Goal: Download file/media

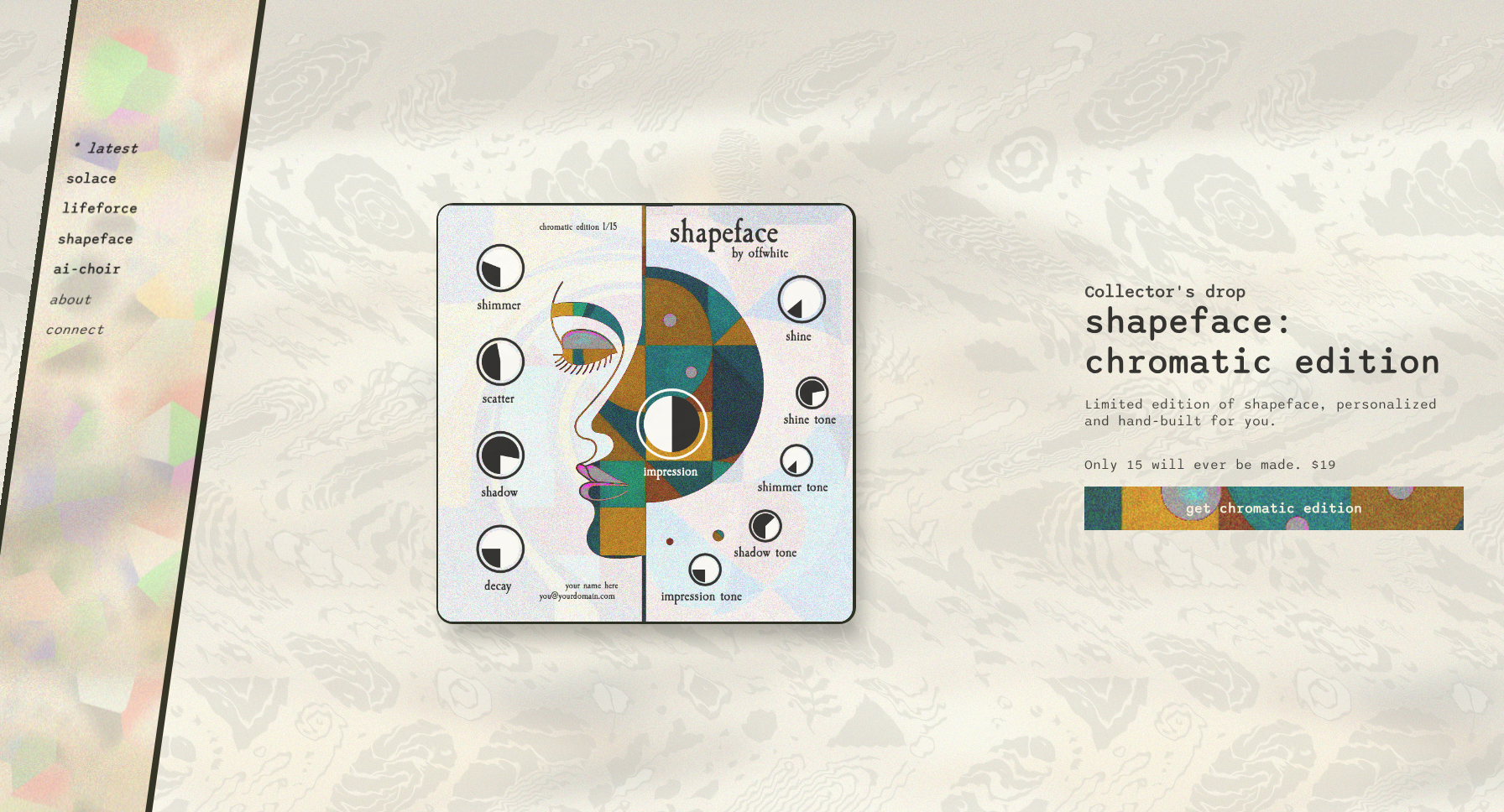
click at [90, 182] on button "solace" at bounding box center [92, 179] width 53 height 17
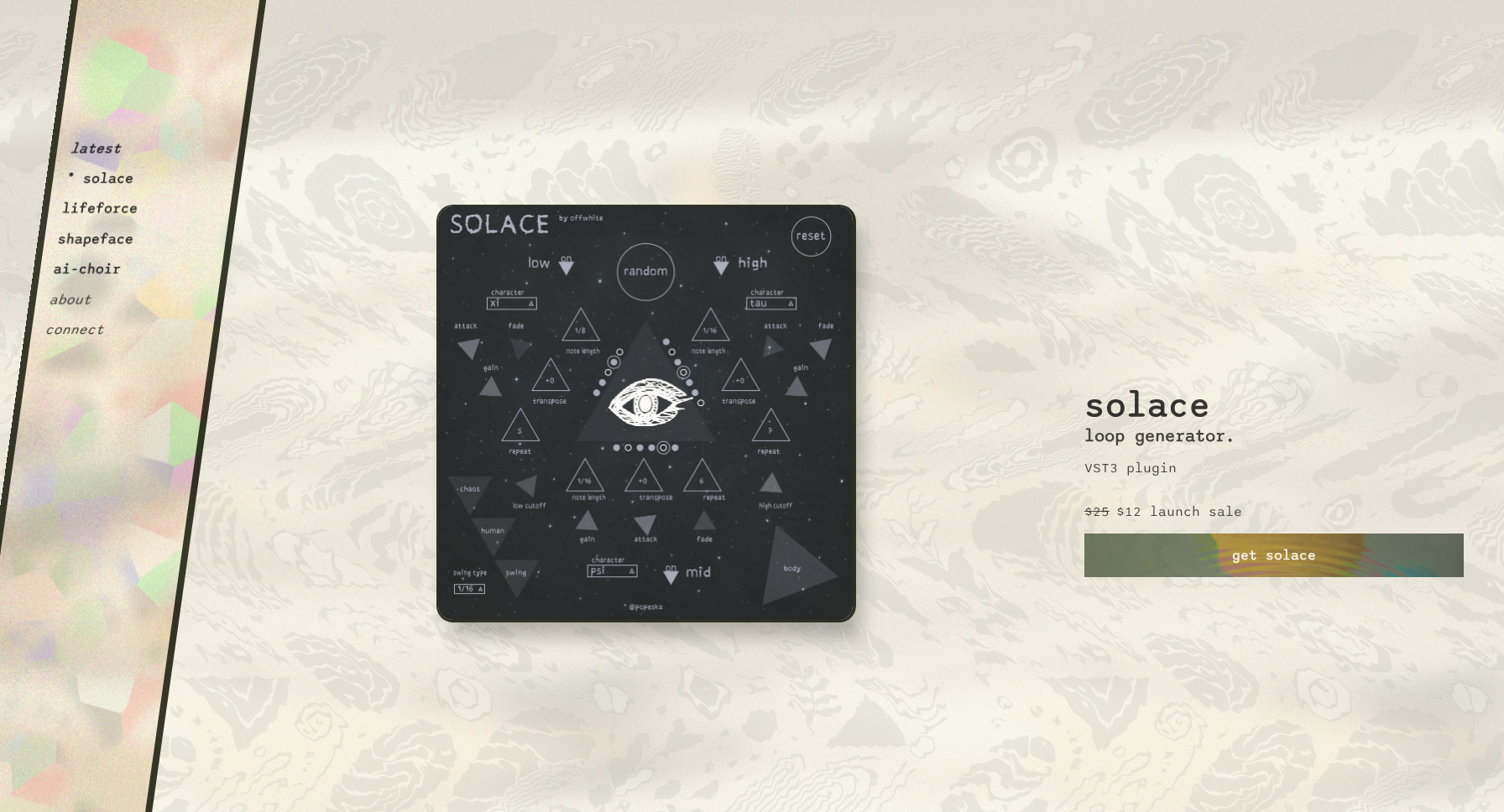
click at [91, 149] on button "latest" at bounding box center [96, 149] width 53 height 17
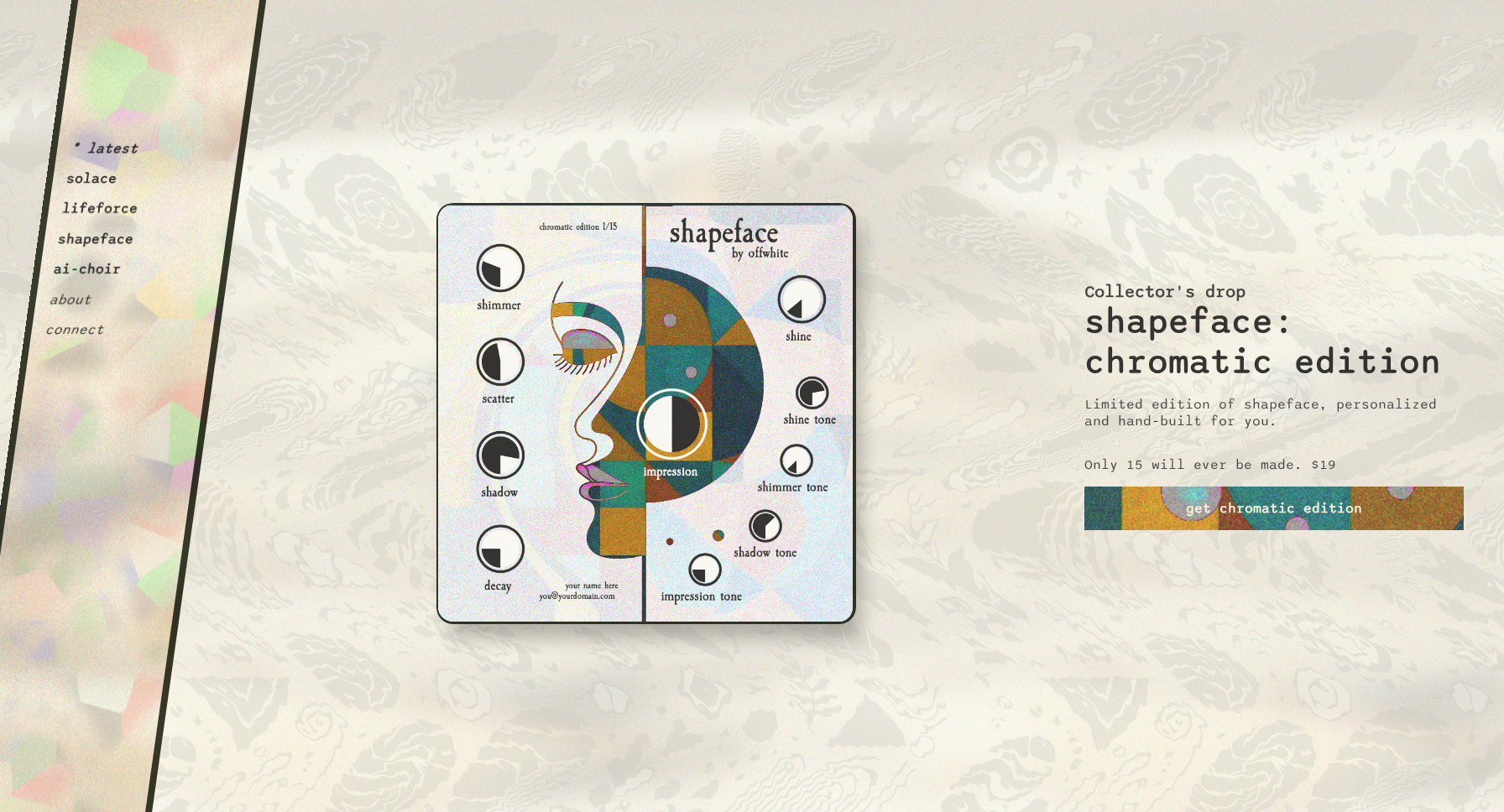
click at [116, 189] on div "* latest solace lifeforce shapeface ai-choir about connect" at bounding box center [104, 176] width 121 height 325
click at [92, 187] on button "solace" at bounding box center [92, 179] width 53 height 17
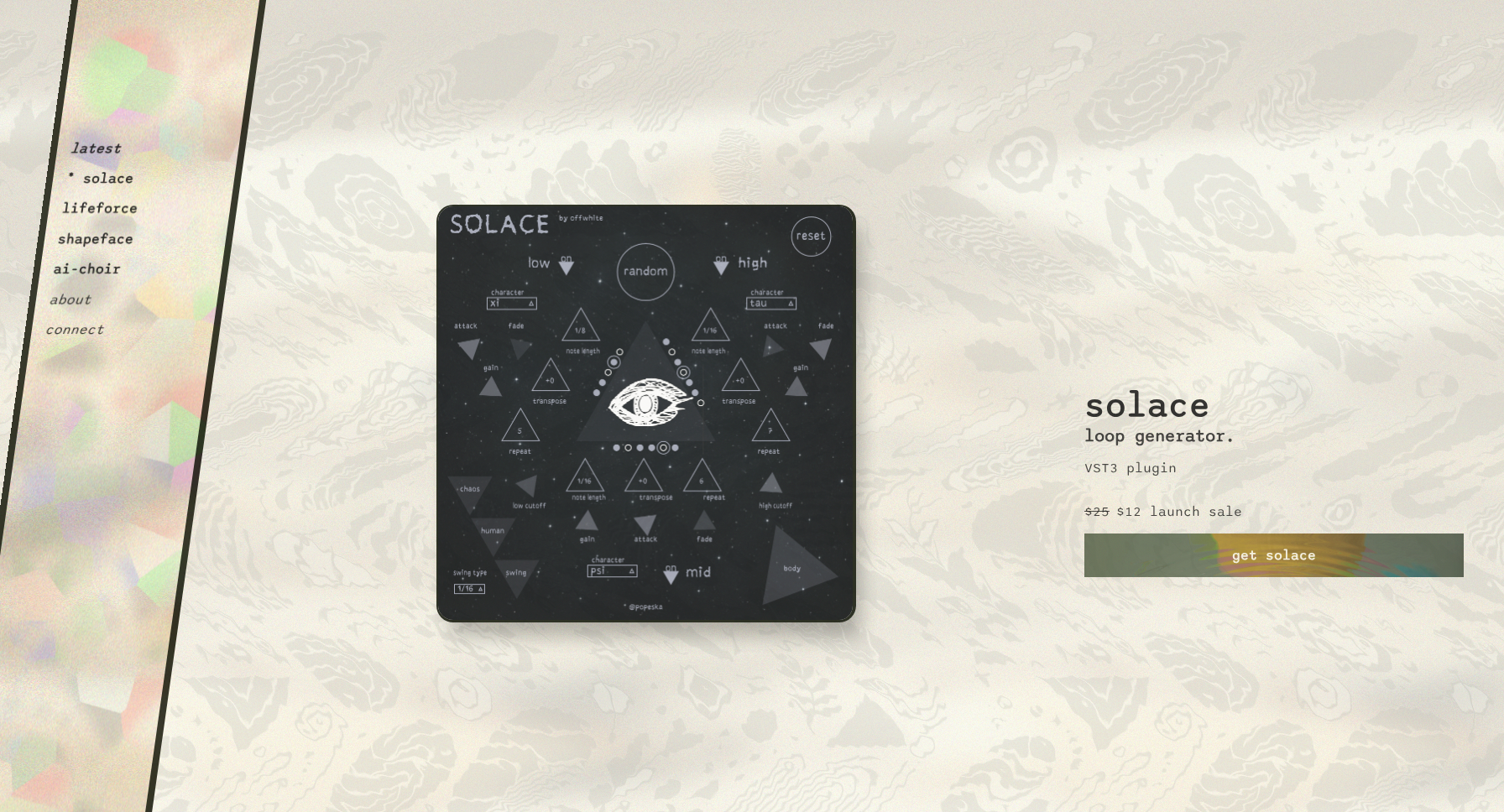
click at [89, 215] on button "lifeforce" at bounding box center [100, 209] width 78 height 17
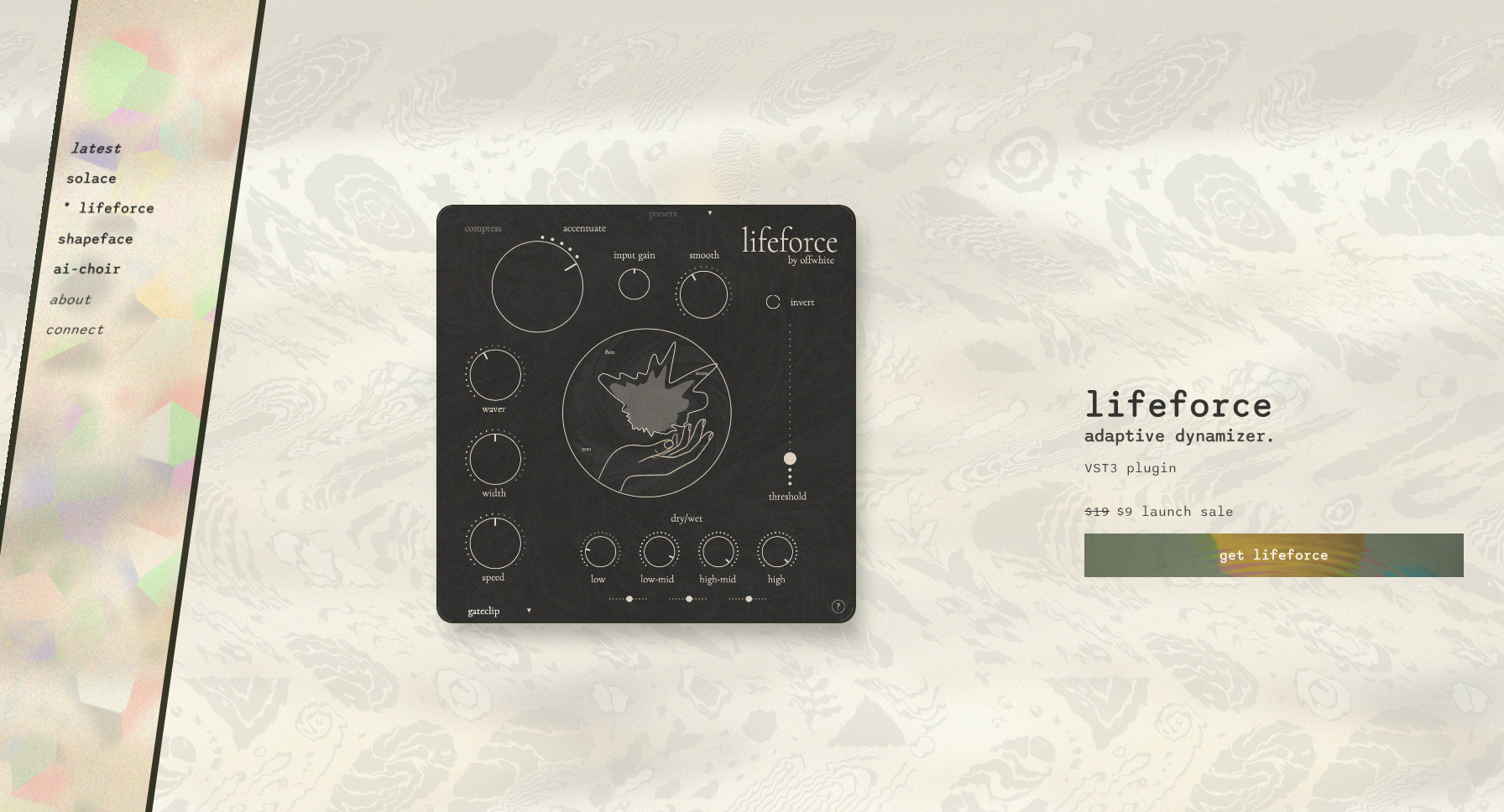
click at [87, 235] on button "shapeface" at bounding box center [95, 240] width 78 height 17
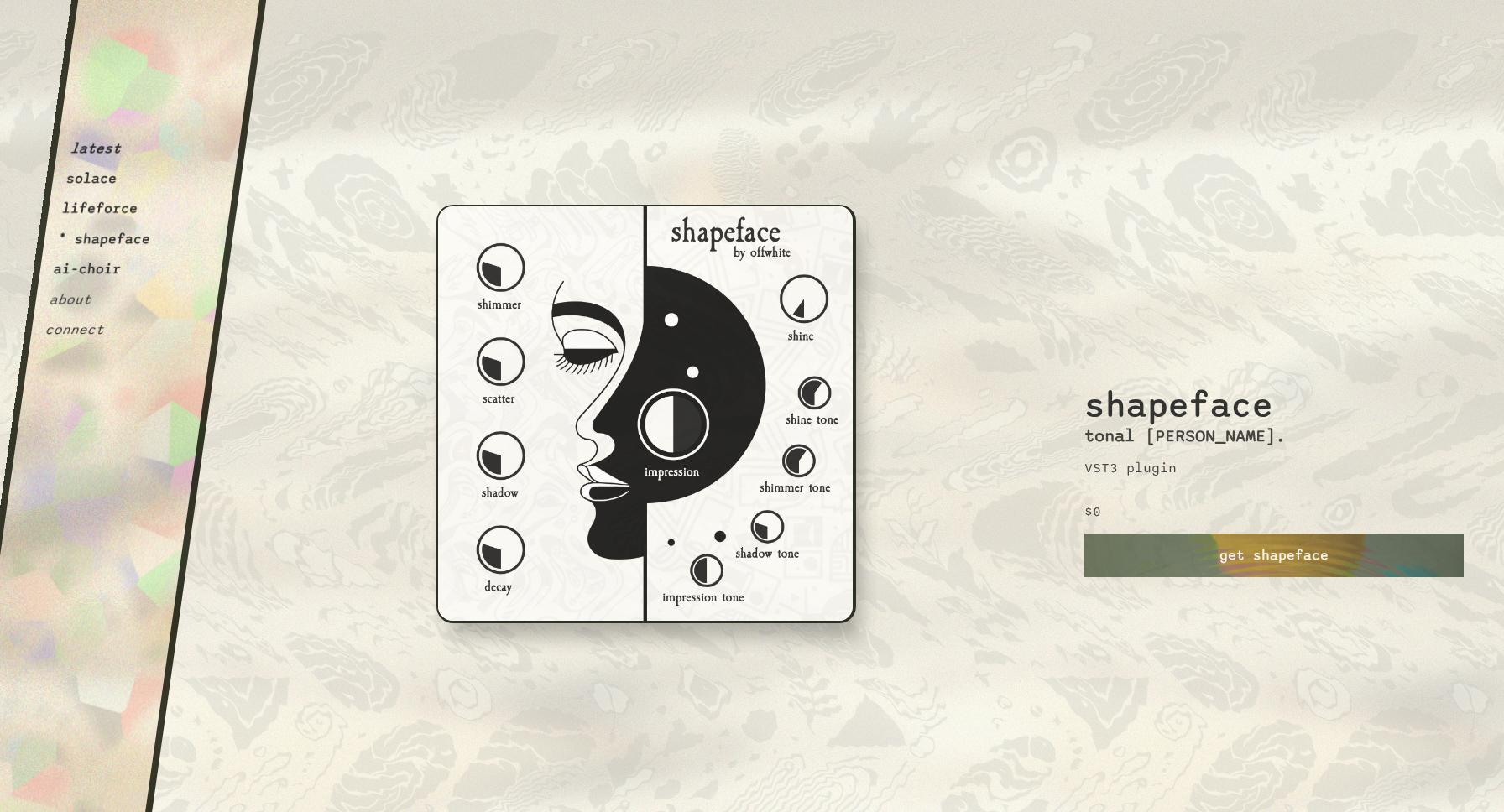
click at [82, 267] on button "ai-choir" at bounding box center [88, 270] width 70 height 17
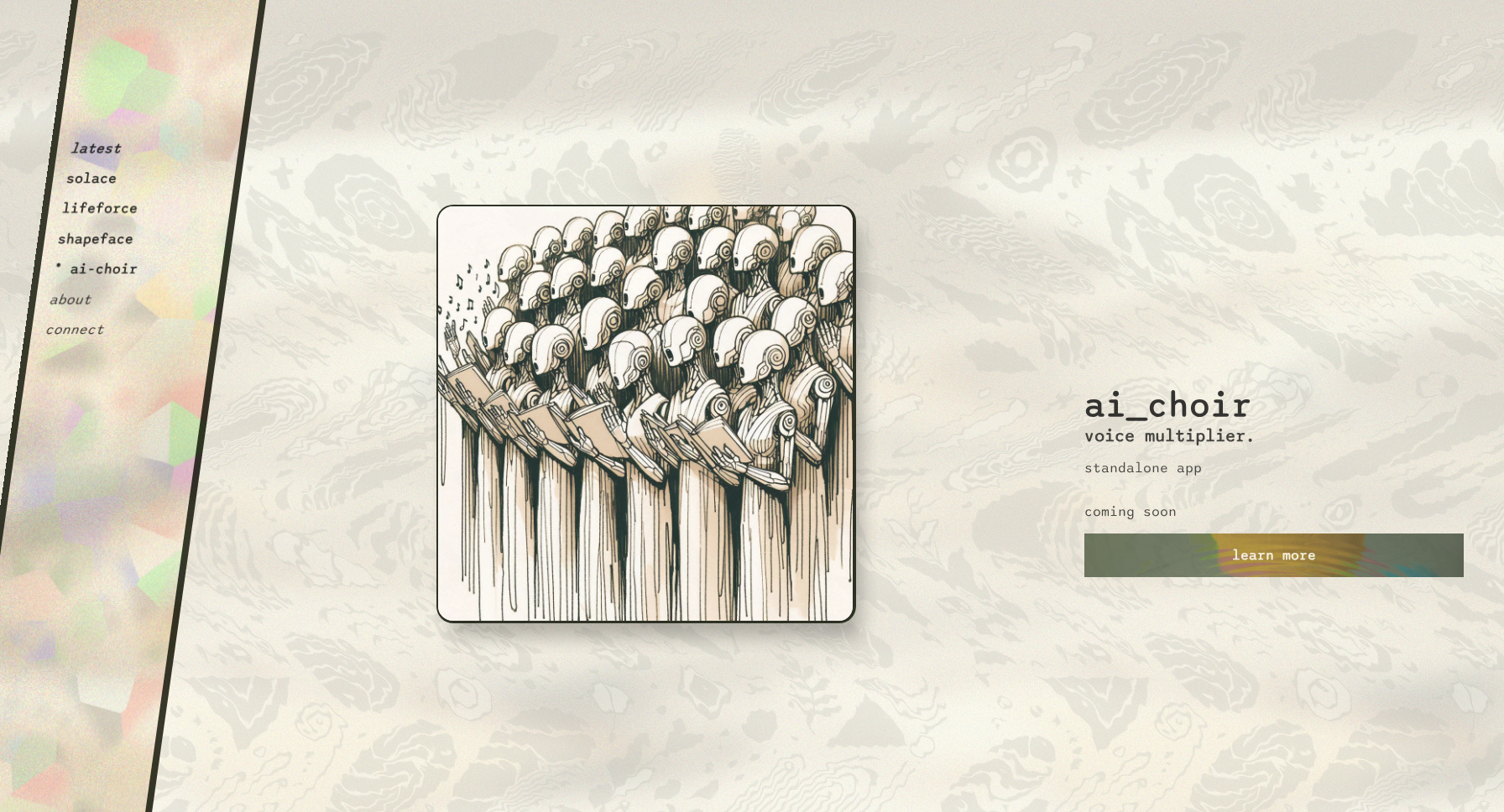
click at [86, 202] on div "latest solace lifeforce shapeface * ai-choir about connect" at bounding box center [108, 176] width 129 height 325
click at [86, 207] on button "lifeforce" at bounding box center [100, 209] width 78 height 17
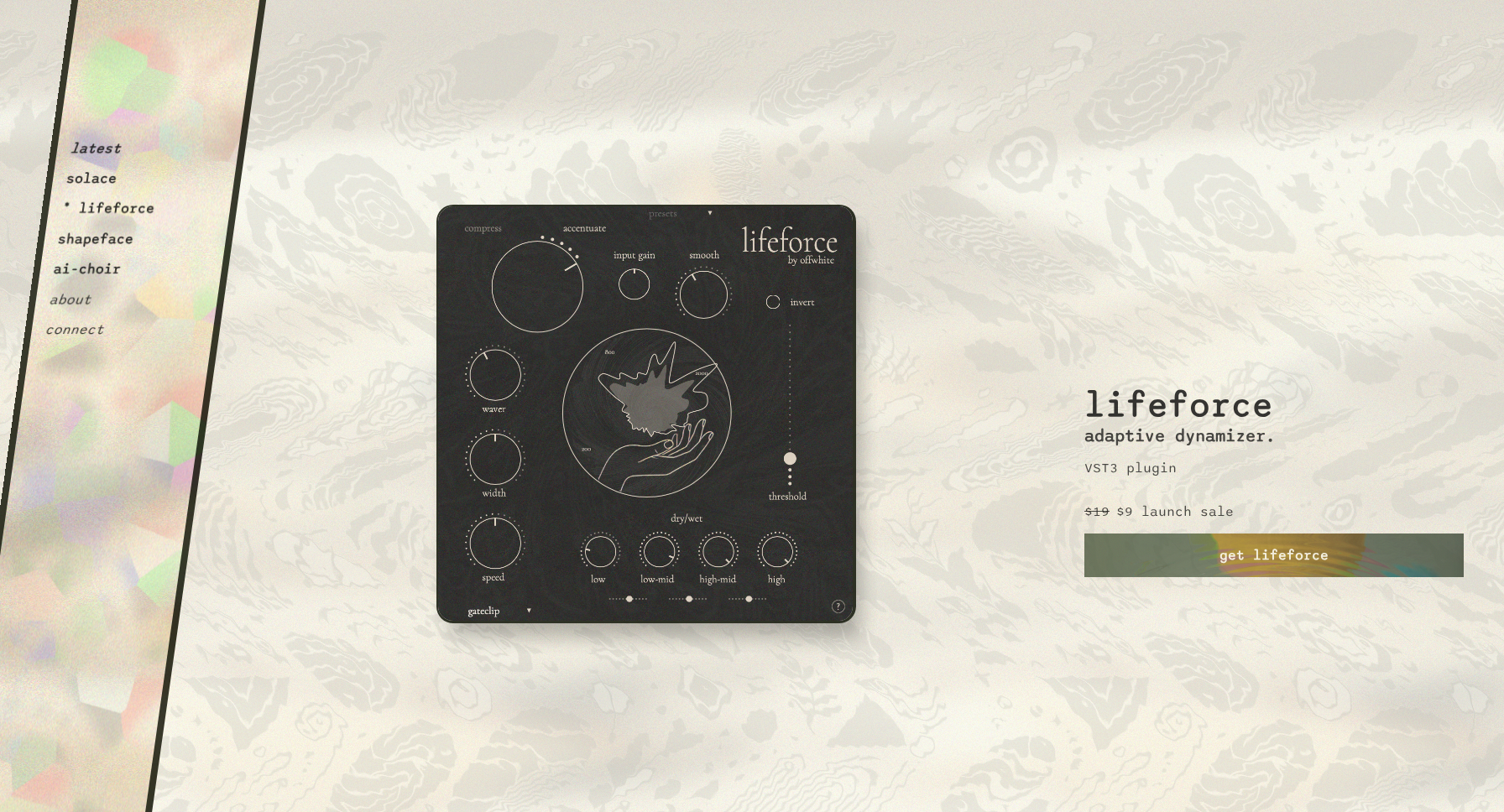
click at [107, 174] on div "latest solace * lifeforce shapeface ai-choir about connect" at bounding box center [113, 176] width 138 height 325
click at [107, 149] on button "latest" at bounding box center [96, 149] width 53 height 17
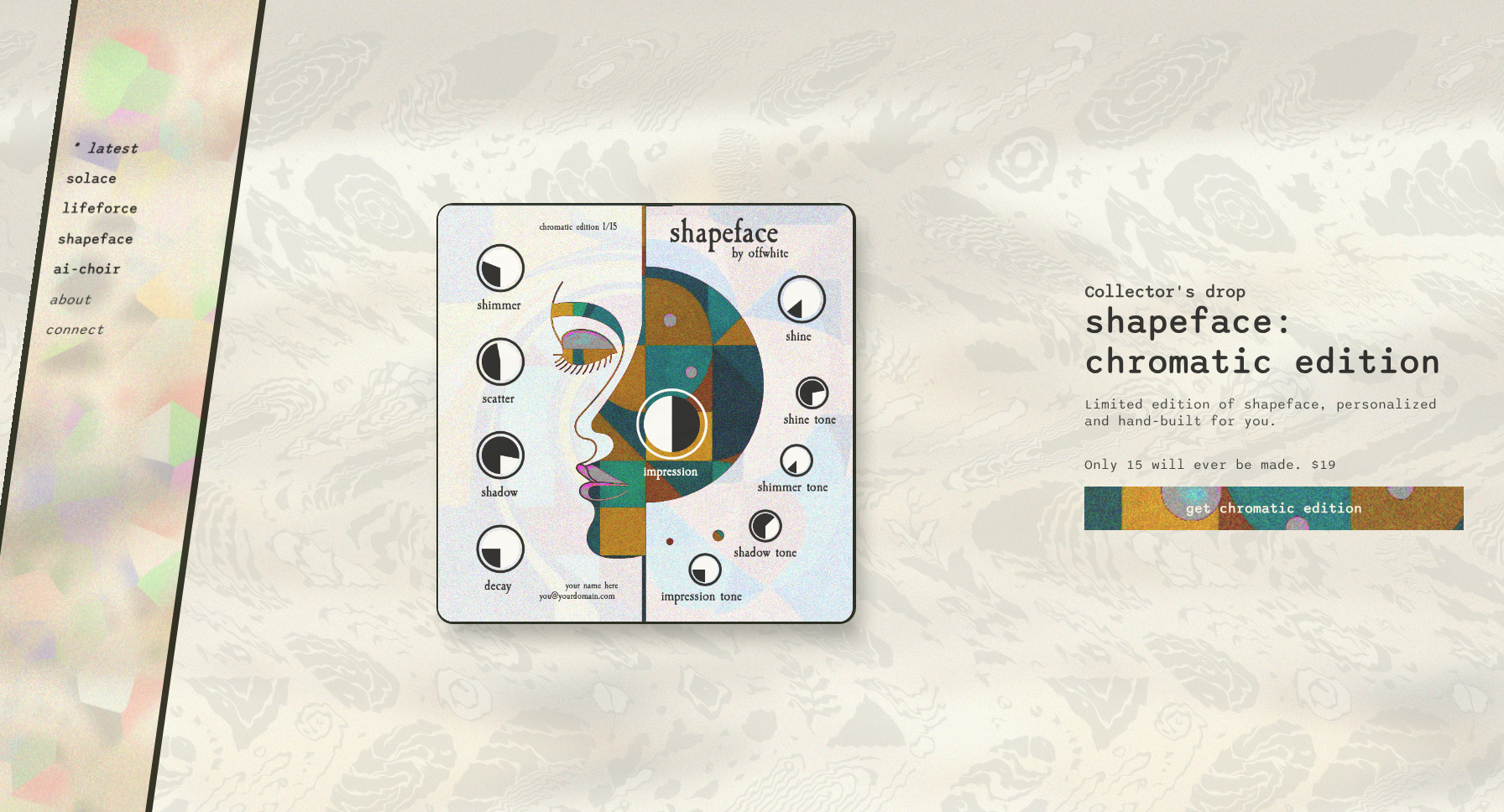
click at [97, 180] on button "solace" at bounding box center [92, 179] width 53 height 17
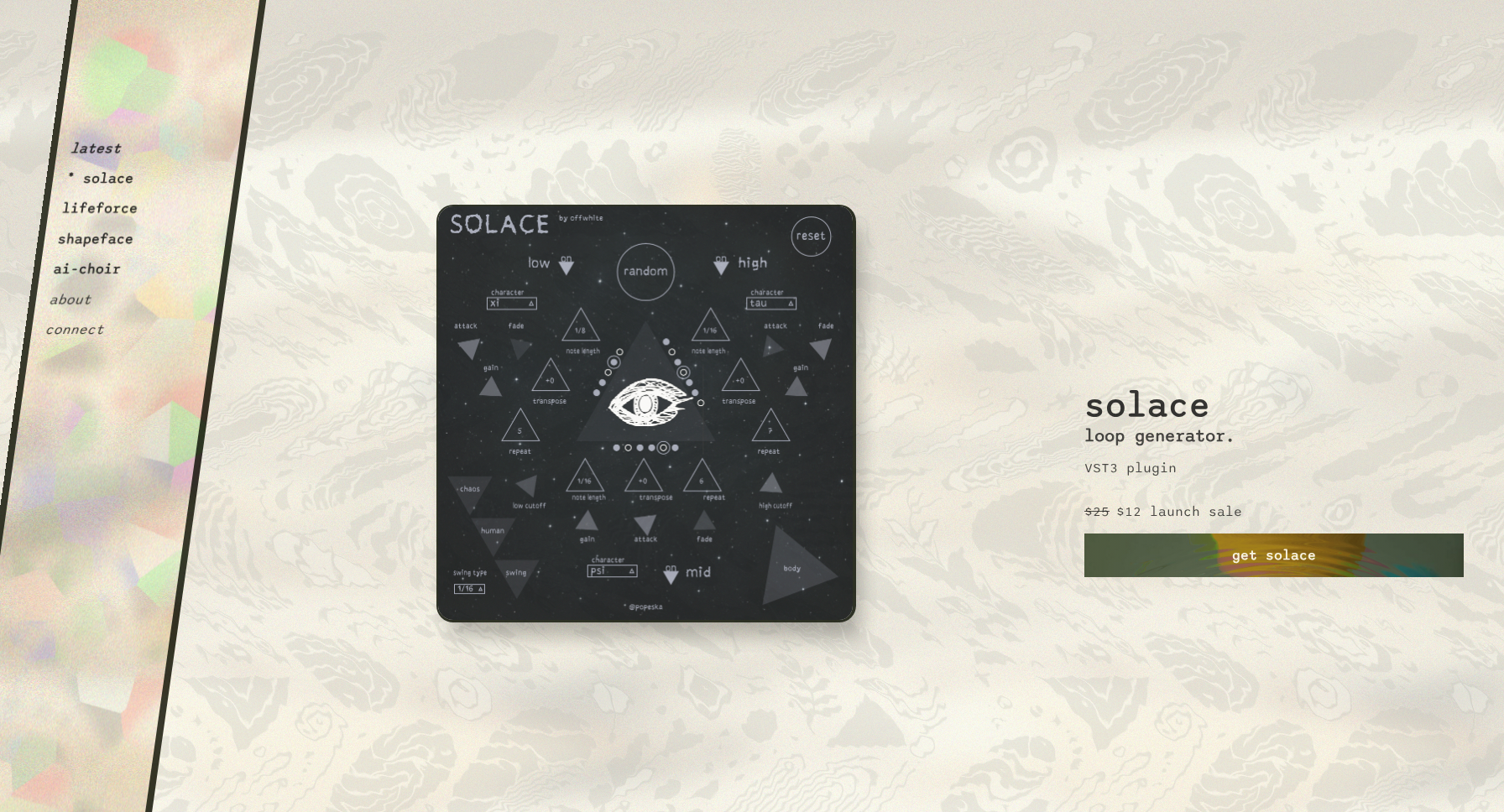
click at [1136, 556] on link "get solace" at bounding box center [1274, 555] width 379 height 44
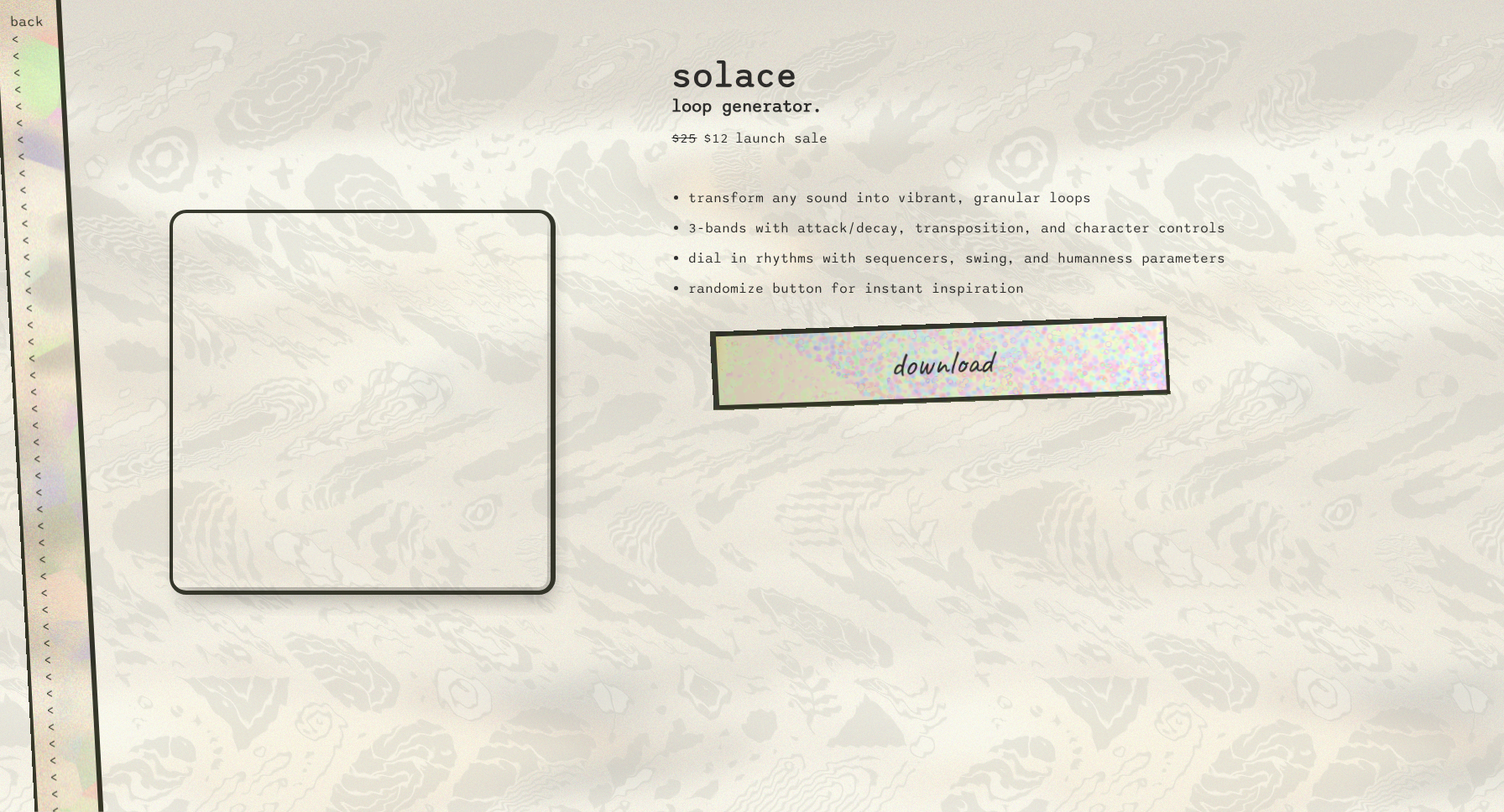
click at [798, 346] on link "download" at bounding box center [940, 363] width 461 height 94
